Goal: Navigation & Orientation: Go to known website

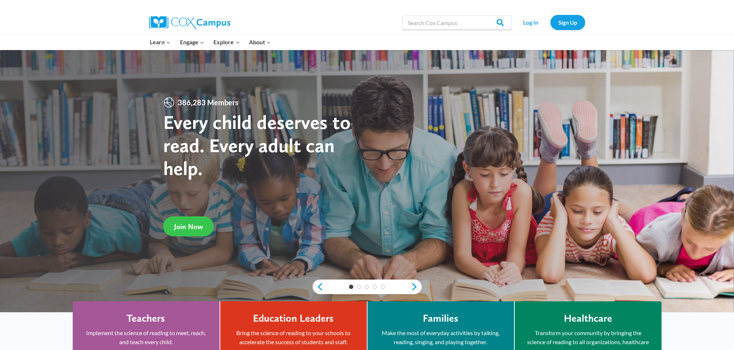
click at [183, 226] on span "Join Now" at bounding box center [188, 226] width 29 height 9
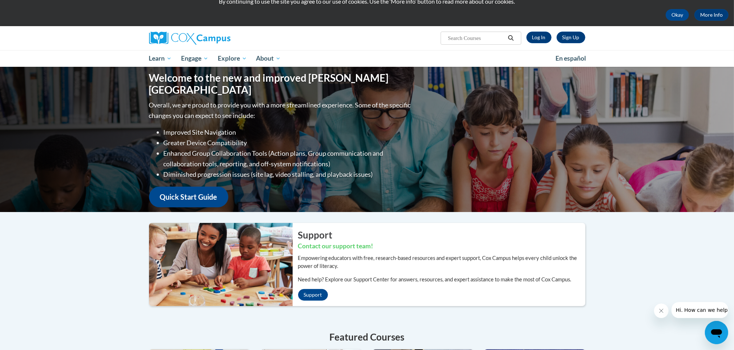
scroll to position [19, 0]
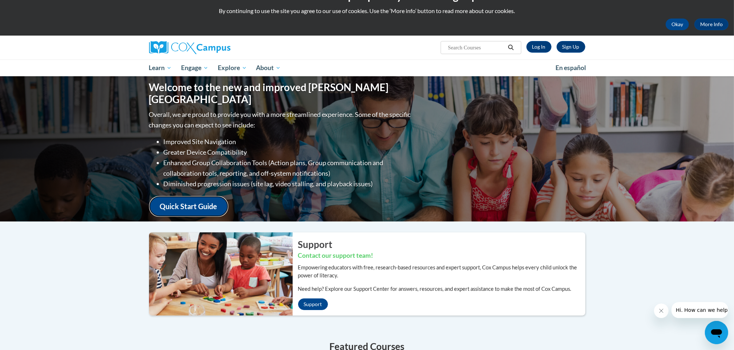
click at [183, 201] on link "Quick Start Guide" at bounding box center [188, 206] width 79 height 21
